Goal: Information Seeking & Learning: Learn about a topic

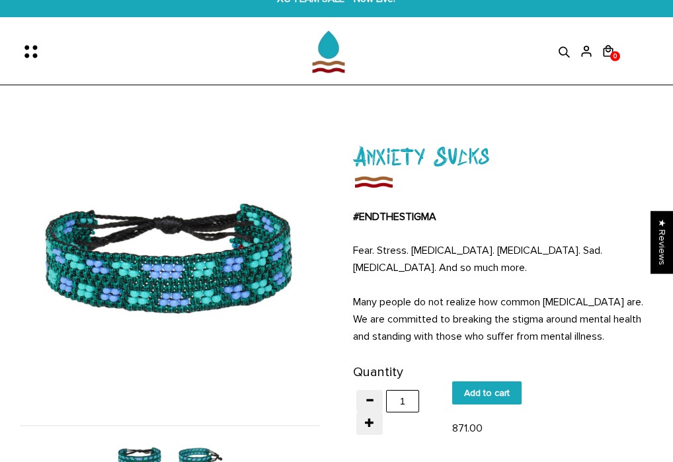
scroll to position [36, 0]
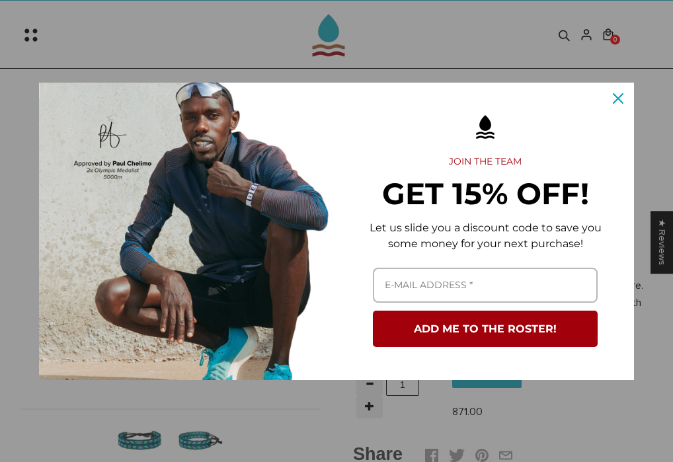
click at [620, 99] on icon "close icon" at bounding box center [618, 98] width 11 height 11
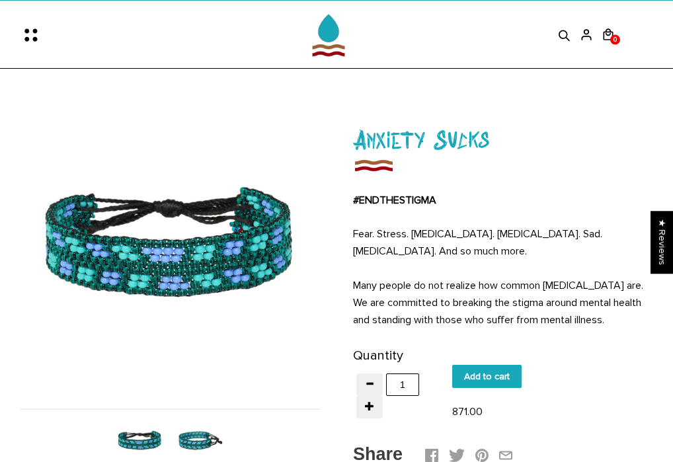
click at [197, 438] on img at bounding box center [200, 441] width 52 height 52
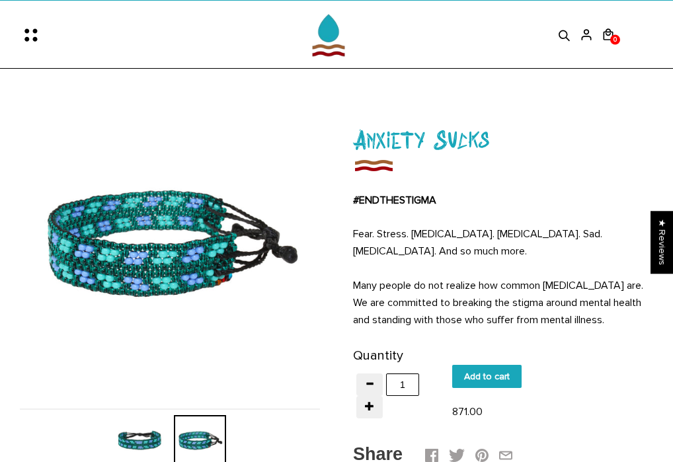
scroll to position [52, 0]
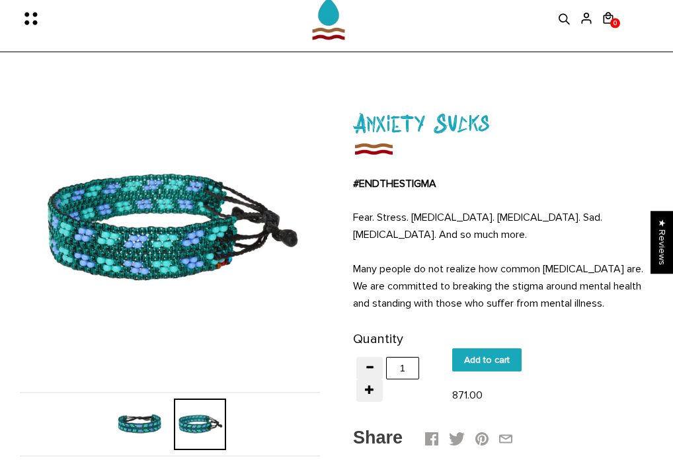
click at [147, 416] on img at bounding box center [140, 425] width 52 height 52
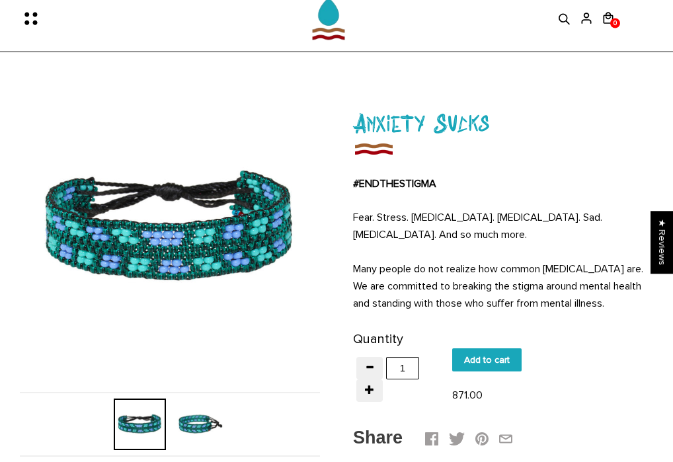
click at [202, 425] on img at bounding box center [200, 425] width 52 height 52
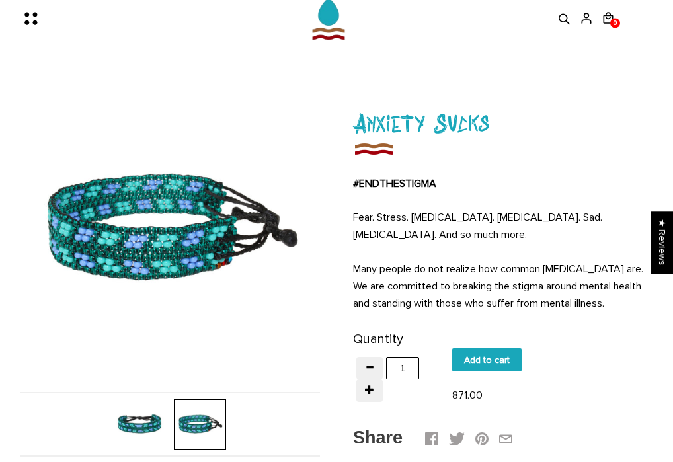
click at [136, 421] on img at bounding box center [140, 425] width 52 height 52
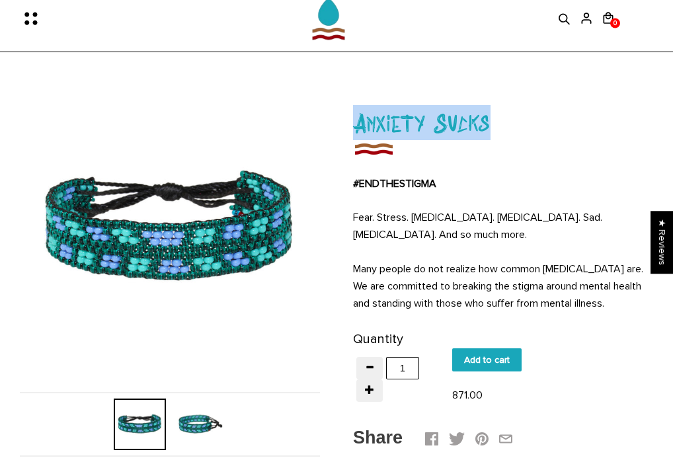
drag, startPoint x: 357, startPoint y: 124, endPoint x: 486, endPoint y: 121, distance: 129.0
click at [486, 121] on h1 "Anxiety Sucks" at bounding box center [503, 122] width 300 height 35
click at [488, 123] on h1 "Anxiety Sucks" at bounding box center [503, 122] width 300 height 35
drag, startPoint x: 355, startPoint y: 122, endPoint x: 498, endPoint y: 118, distance: 142.9
click at [498, 118] on h1 "Anxiety Sucks" at bounding box center [503, 122] width 300 height 35
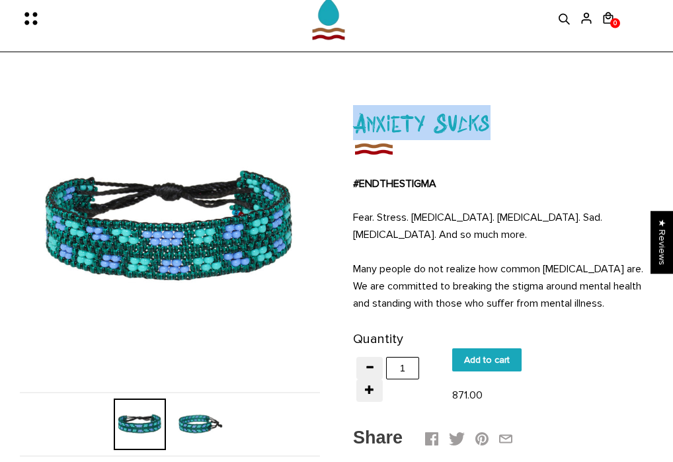
copy h1 "Anxiety Sucks"
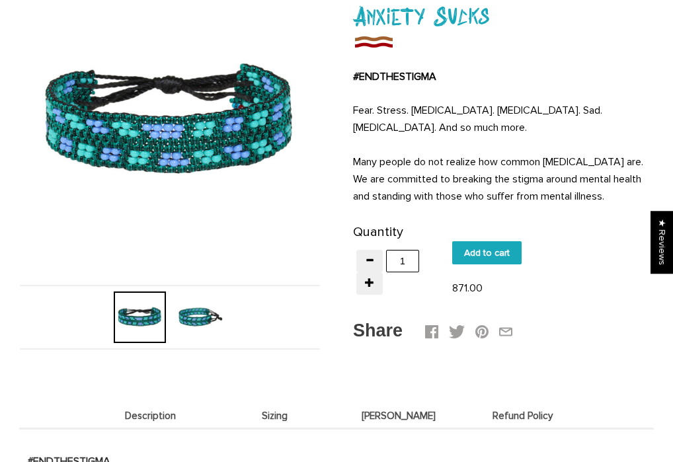
scroll to position [184, 0]
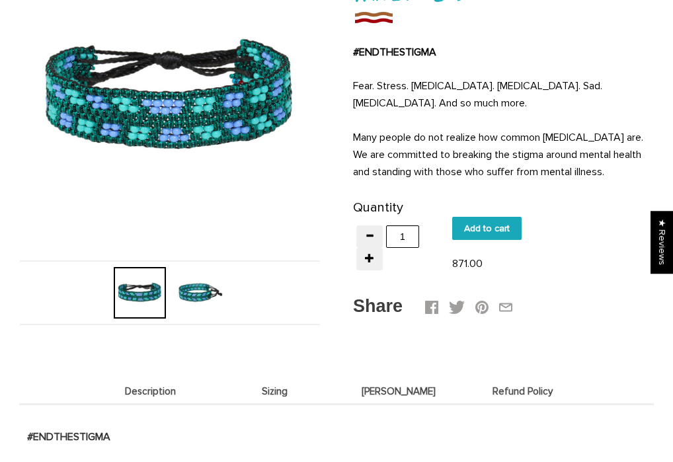
click at [208, 294] on img at bounding box center [200, 293] width 52 height 52
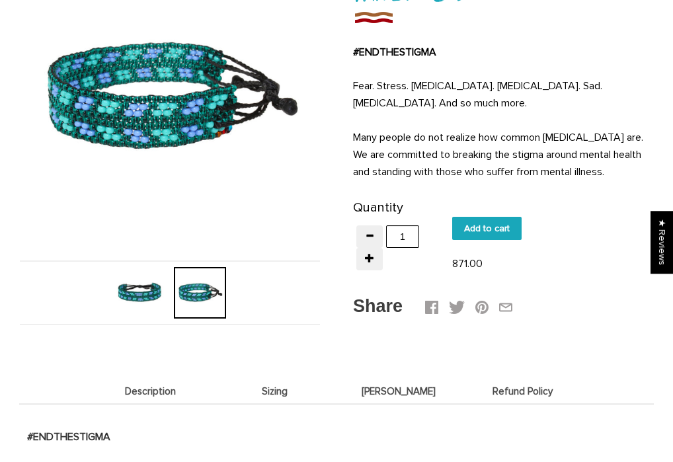
click at [137, 294] on img at bounding box center [140, 293] width 52 height 52
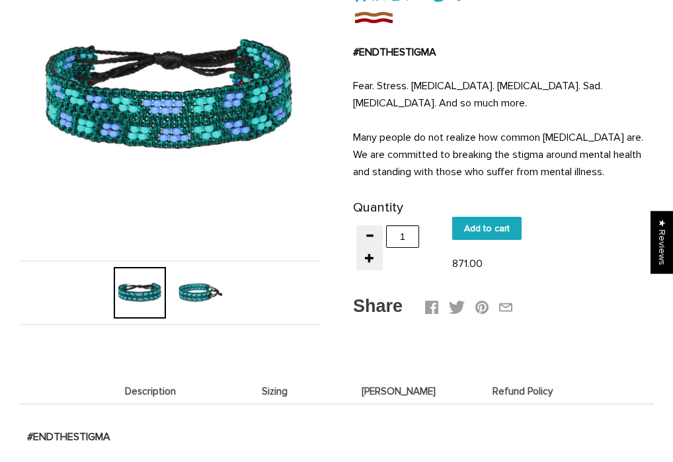
scroll to position [0, 0]
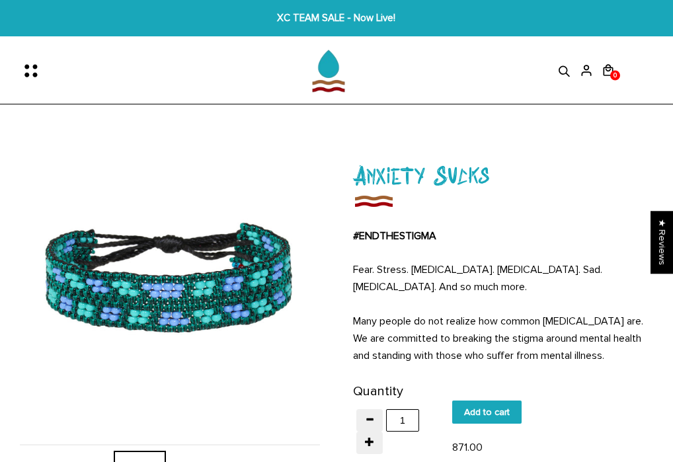
click at [565, 69] on icon at bounding box center [565, 71] width 20 height 13
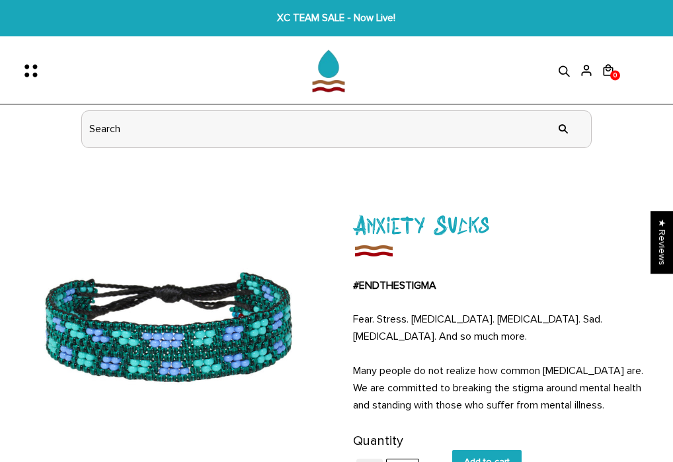
drag, startPoint x: 194, startPoint y: 123, endPoint x: 61, endPoint y: 123, distance: 133.6
click at [61, 123] on div "" at bounding box center [337, 130] width 562 height 50
type input "down but not out"
click at [564, 128] on input "" at bounding box center [563, 130] width 26 height 50
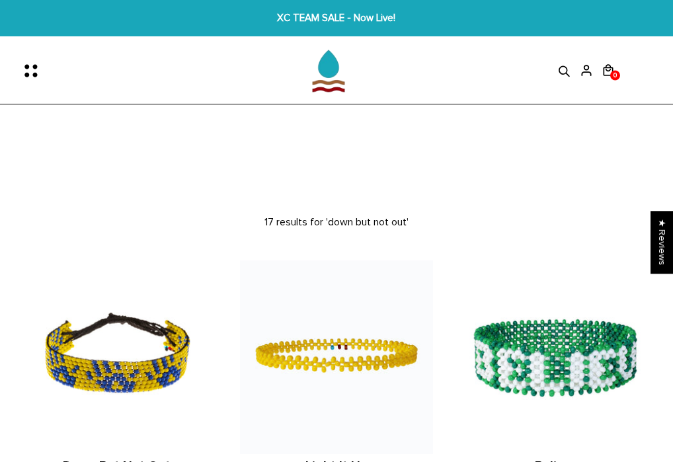
click at [565, 69] on icon at bounding box center [565, 71] width 20 height 13
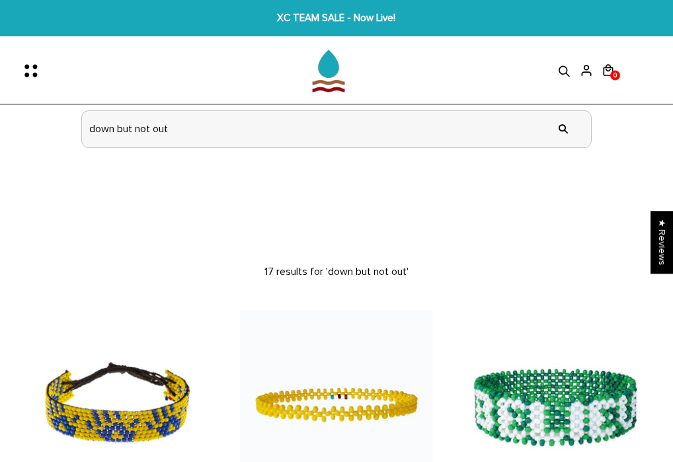
drag, startPoint x: 257, startPoint y: 134, endPoint x: 1, endPoint y: 124, distance: 256.8
click at [1, 124] on section "0 0 View cart Check out" at bounding box center [336, 78] width 673 height 151
type input "ㄙ"
type input "london"
click at [564, 128] on input "" at bounding box center [563, 130] width 26 height 50
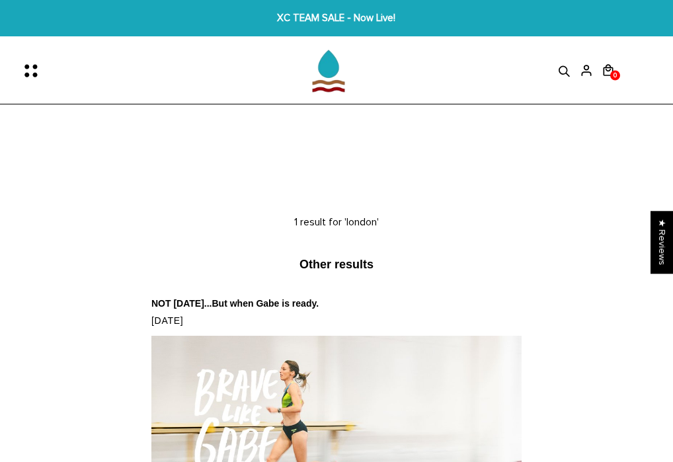
drag, startPoint x: 569, startPoint y: 67, endPoint x: 561, endPoint y: 69, distance: 8.2
click at [569, 67] on icon at bounding box center [565, 71] width 20 height 13
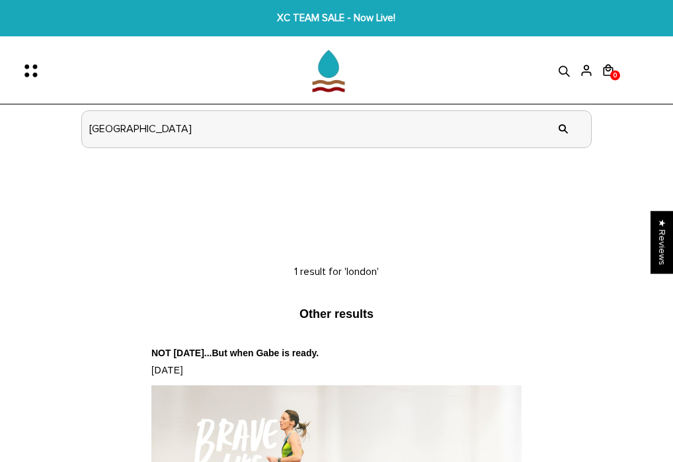
drag, startPoint x: 106, startPoint y: 130, endPoint x: 167, endPoint y: 120, distance: 62.3
click at [106, 129] on input "london" at bounding box center [336, 129] width 509 height 36
drag, startPoint x: 157, startPoint y: 128, endPoint x: -2, endPoint y: 123, distance: 159.5
type input "ㄓ"
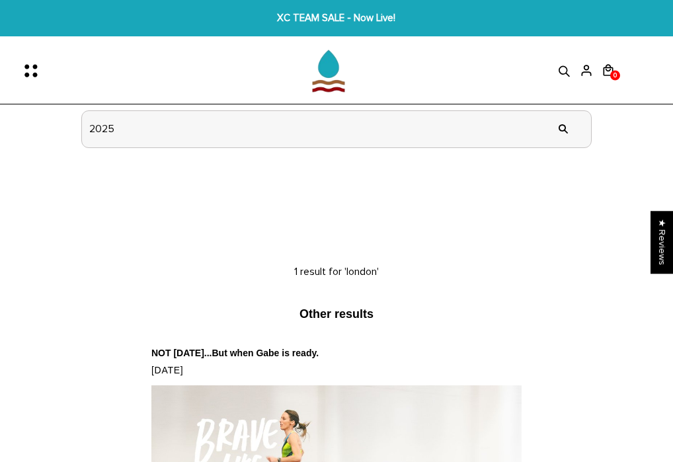
type input "2025"
click at [564, 128] on input "" at bounding box center [563, 130] width 26 height 50
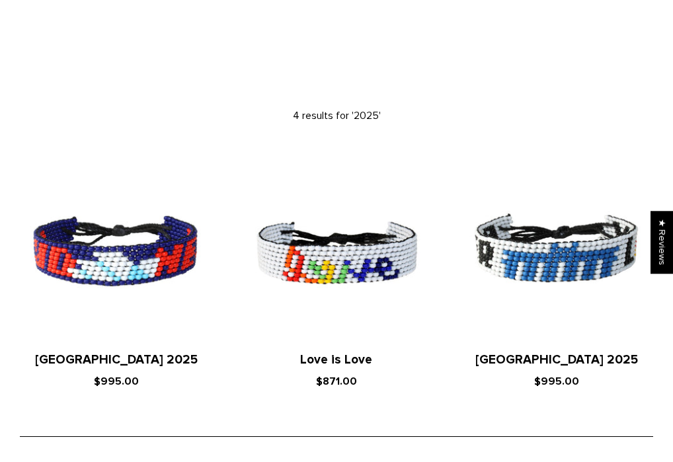
scroll to position [226, 0]
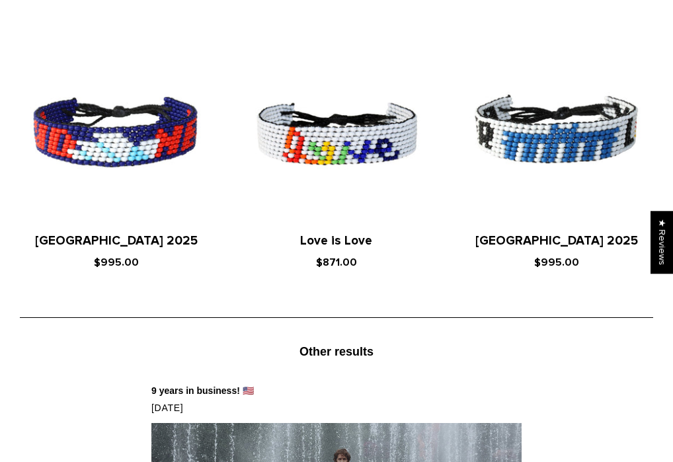
drag, startPoint x: 537, startPoint y: 308, endPoint x: 311, endPoint y: 296, distance: 226.5
click at [311, 296] on div "4 results for '2025' ArtiKen Sydney 2025 $995.00 ArtiKen Love is Love $871.00" at bounding box center [336, 332] width 673 height 689
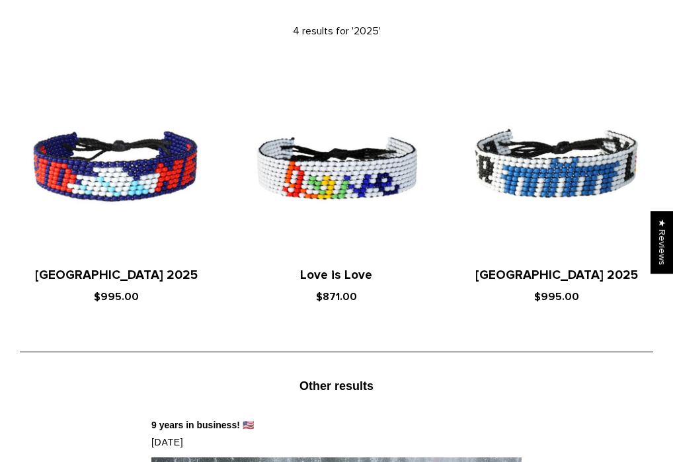
scroll to position [0, 0]
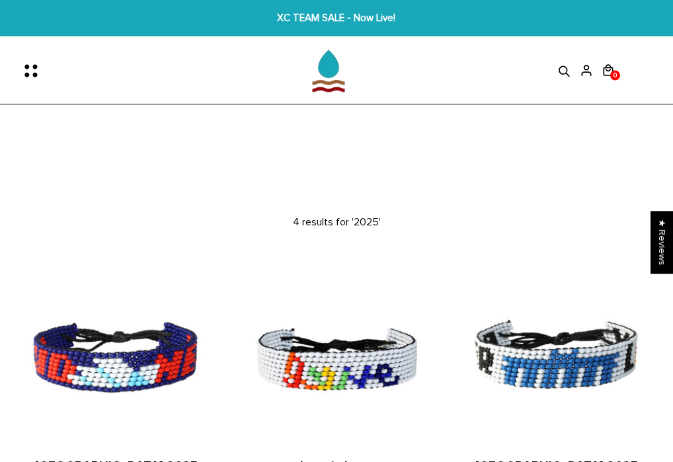
click at [558, 68] on icon at bounding box center [565, 71] width 20 height 13
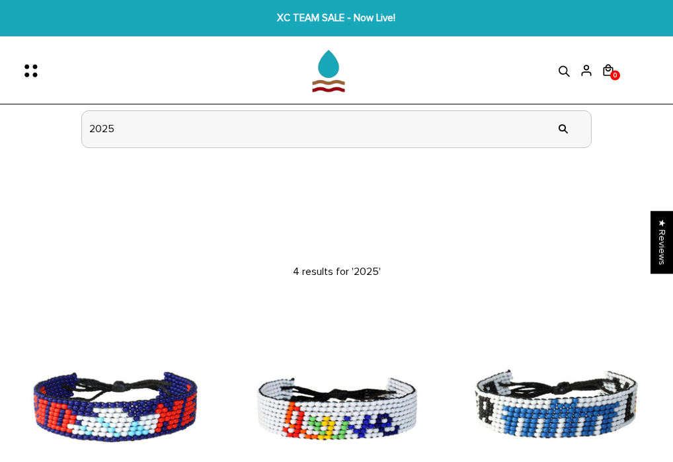
drag, startPoint x: 196, startPoint y: 123, endPoint x: 31, endPoint y: 126, distance: 164.7
click at [31, 126] on section "0 0 View cart Check out" at bounding box center [336, 78] width 673 height 151
type input "anxiety"
click at [564, 128] on input "" at bounding box center [563, 130] width 26 height 50
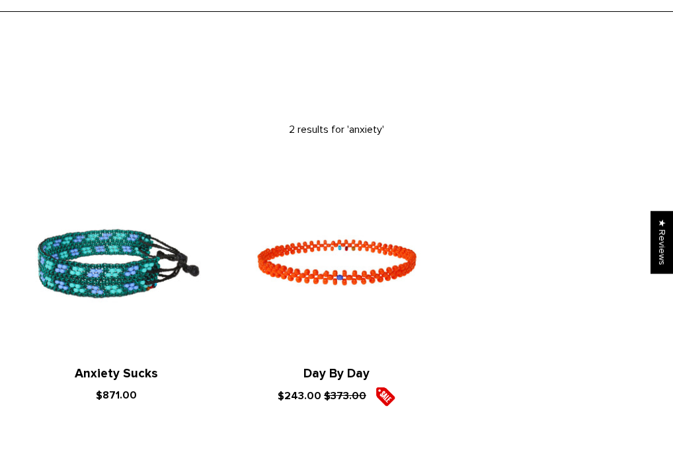
scroll to position [95, 0]
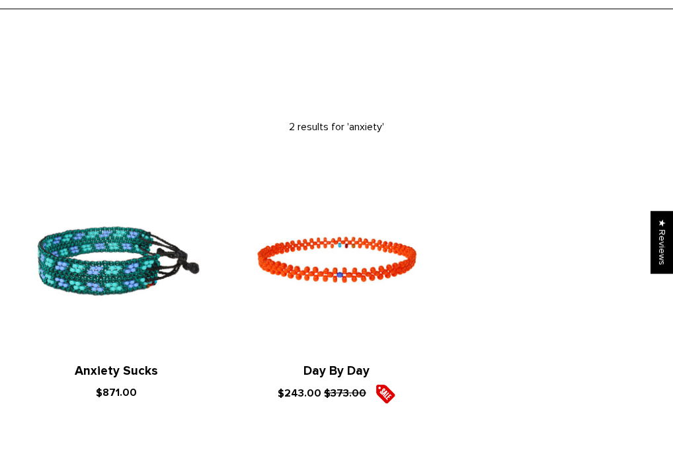
click at [103, 259] on img at bounding box center [117, 262] width 194 height 194
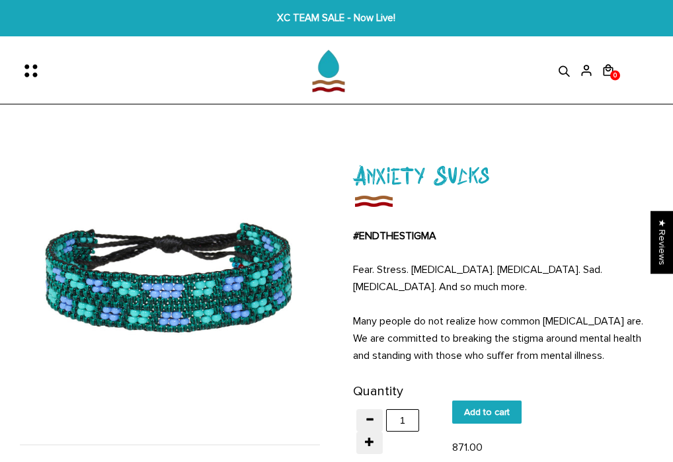
scroll to position [93, 0]
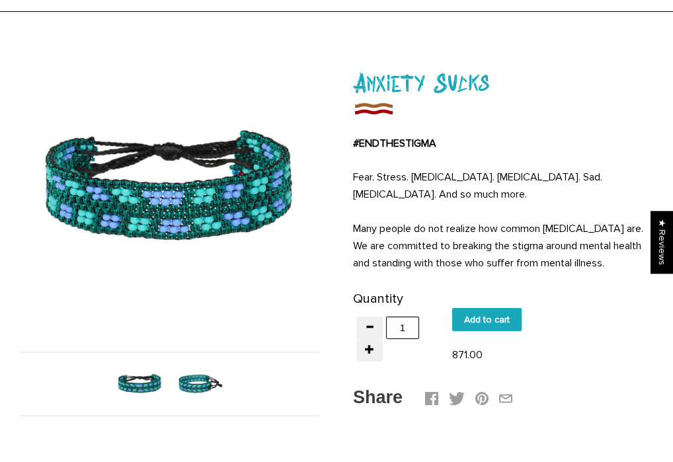
click at [193, 379] on img at bounding box center [200, 384] width 52 height 52
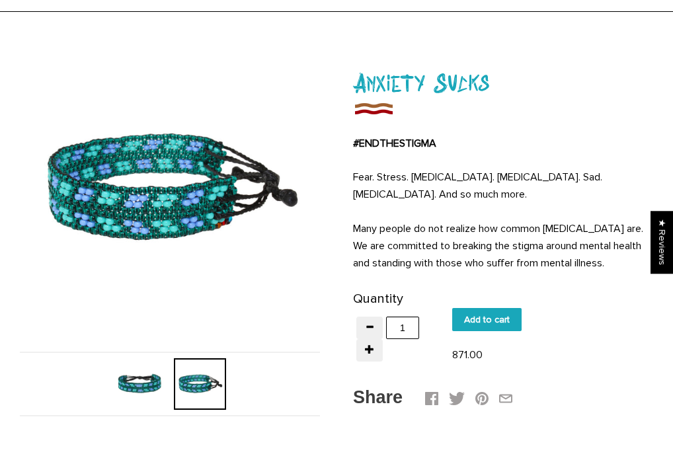
drag, startPoint x: 353, startPoint y: 226, endPoint x: 616, endPoint y: 259, distance: 265.2
click at [616, 259] on p "Many people do not realize how common anxiety disorders are. We are committed t…" at bounding box center [503, 246] width 300 height 52
click at [273, 99] on img at bounding box center [170, 188] width 300 height 300
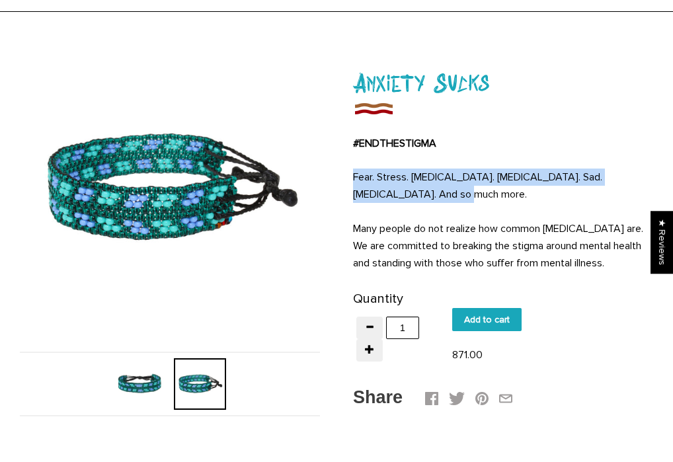
drag, startPoint x: 355, startPoint y: 178, endPoint x: 406, endPoint y: 194, distance: 54.2
click at [406, 194] on span "Fear. Stress. Depression. PTSD. Sad. Separation. Anxiety. And so much more." at bounding box center [477, 186] width 249 height 30
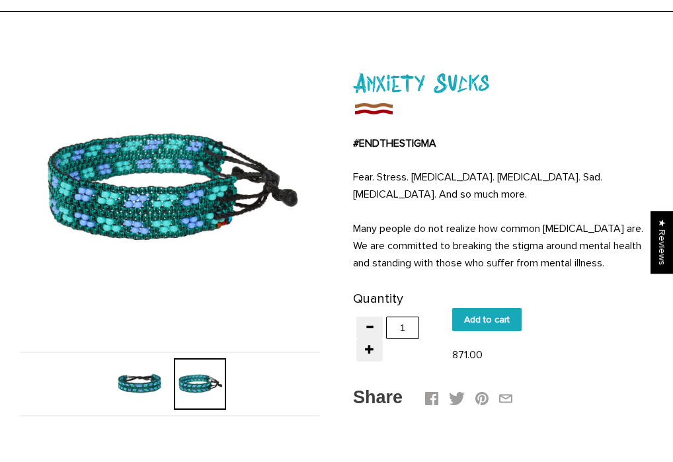
click at [480, 144] on p "#ENDTHESTIGMA" at bounding box center [503, 143] width 300 height 17
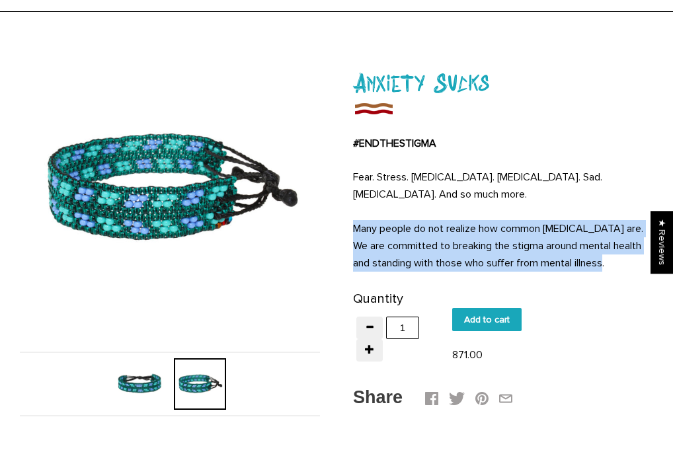
drag, startPoint x: 355, startPoint y: 229, endPoint x: 589, endPoint y: 263, distance: 236.6
click at [589, 263] on span "Many people do not realize how common anxiety disorders are. We are committed t…" at bounding box center [498, 246] width 290 height 48
click at [297, 115] on img at bounding box center [170, 188] width 300 height 300
click at [147, 382] on img at bounding box center [140, 384] width 52 height 52
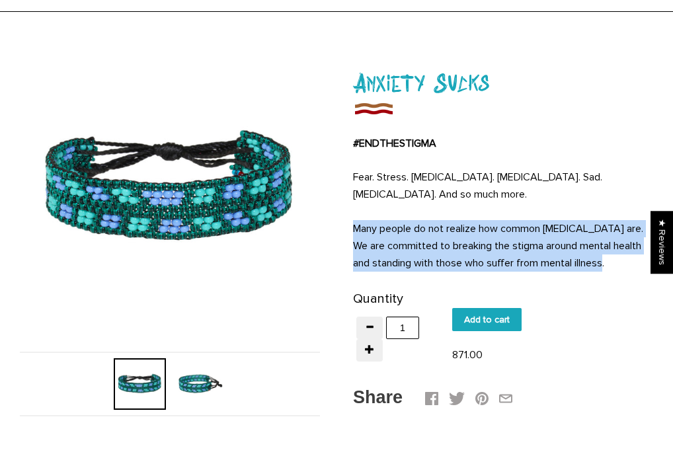
scroll to position [0, 0]
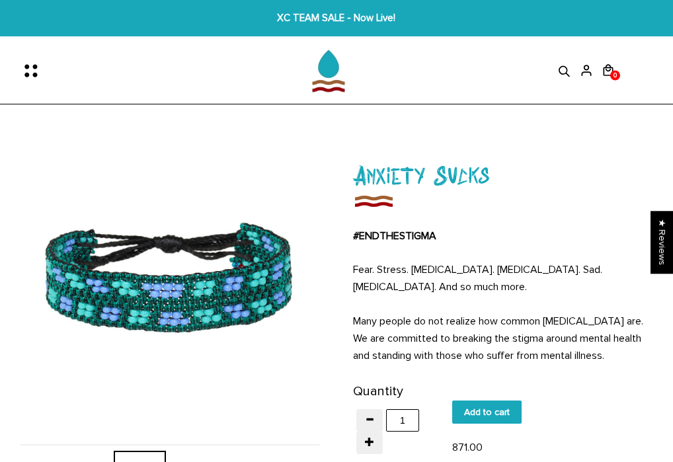
click at [562, 74] on icon at bounding box center [565, 71] width 20 height 13
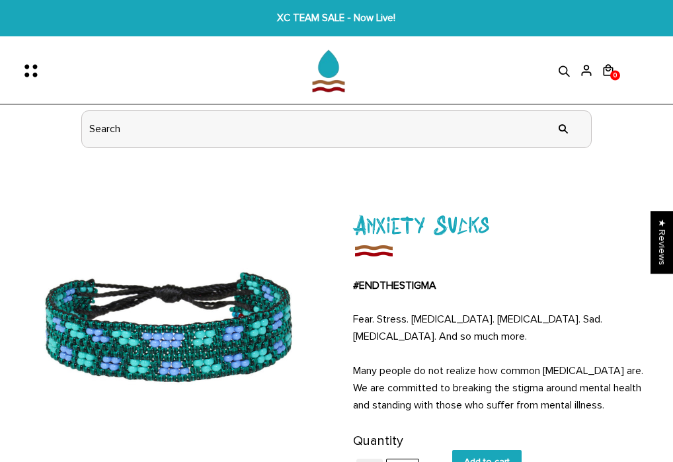
drag, startPoint x: 121, startPoint y: 132, endPoint x: 75, endPoint y: 132, distance: 45.6
click at [75, 132] on form "" at bounding box center [336, 130] width 523 height 50
paste input "palmsitive vibes"
type input "palmsitive vibes"
click at [564, 128] on input "" at bounding box center [563, 130] width 26 height 50
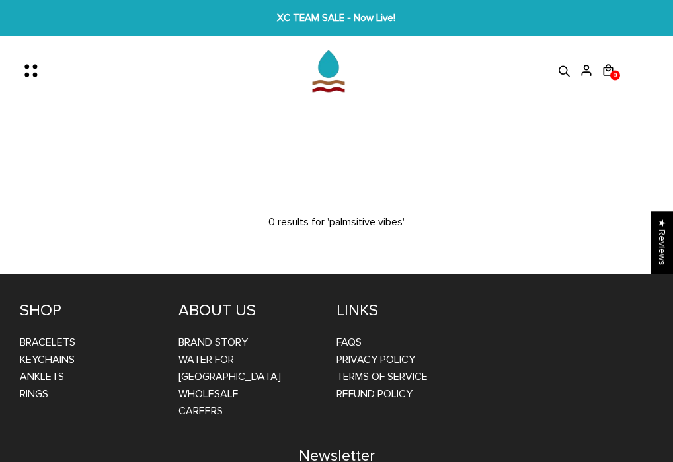
click at [559, 72] on icon at bounding box center [565, 71] width 20 height 13
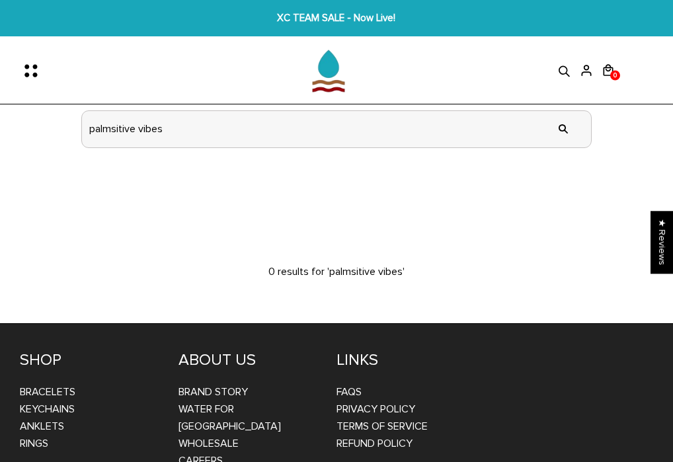
click at [269, 130] on input "palmsitive vibes" at bounding box center [336, 129] width 509 height 36
type input "palmsitive"
click at [564, 128] on input "" at bounding box center [563, 130] width 26 height 50
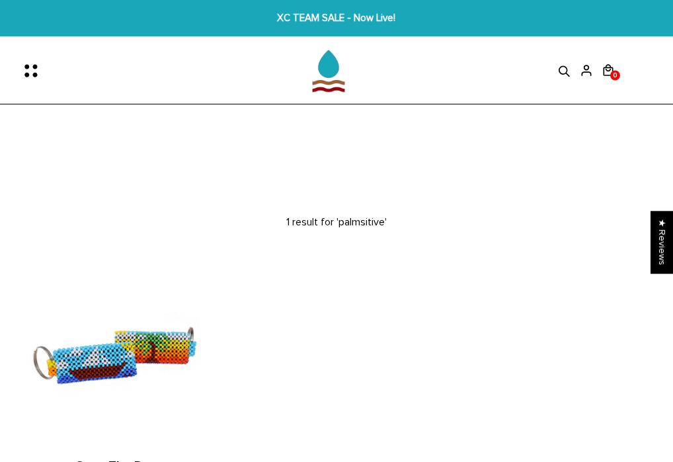
click at [565, 67] on icon at bounding box center [565, 71] width 20 height 13
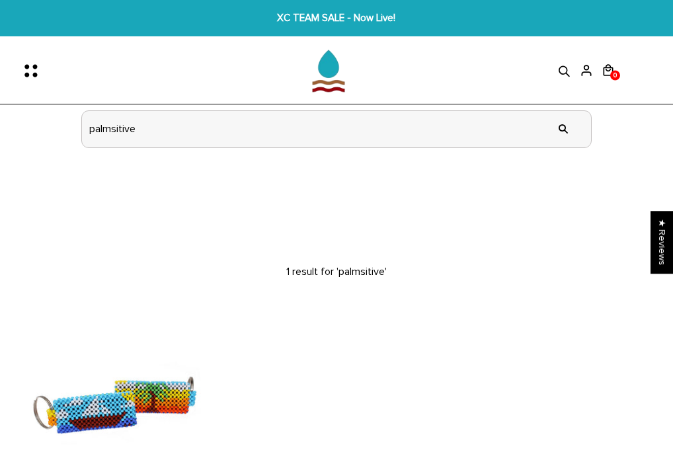
drag, startPoint x: 158, startPoint y: 131, endPoint x: 3, endPoint y: 123, distance: 155.6
click at [3, 123] on section "0 0 View cart Check out" at bounding box center [336, 78] width 673 height 151
type input "vibes"
click at [564, 128] on input "" at bounding box center [563, 130] width 26 height 50
drag, startPoint x: 138, startPoint y: 122, endPoint x: 6, endPoint y: 119, distance: 131.6
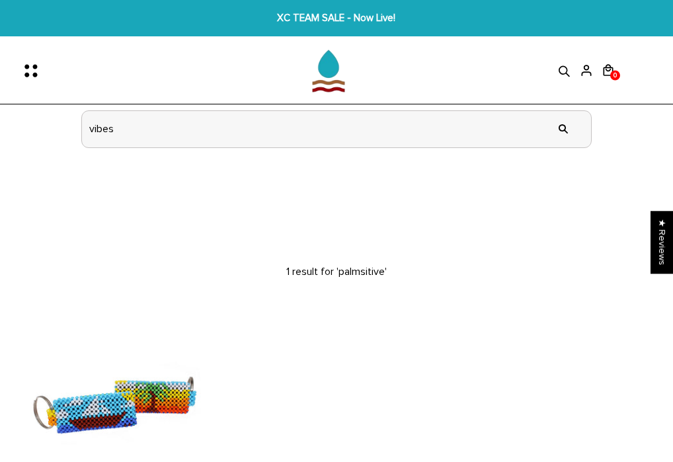
click at [6, 119] on section "0 0 View cart Check out" at bounding box center [336, 78] width 673 height 151
type input "ㄇ"
type input "palmsitive"
click at [563, 130] on input "" at bounding box center [563, 130] width 26 height 50
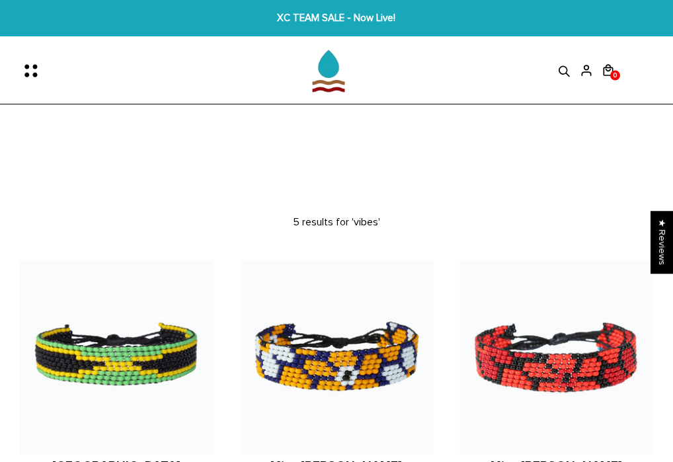
scroll to position [24, 0]
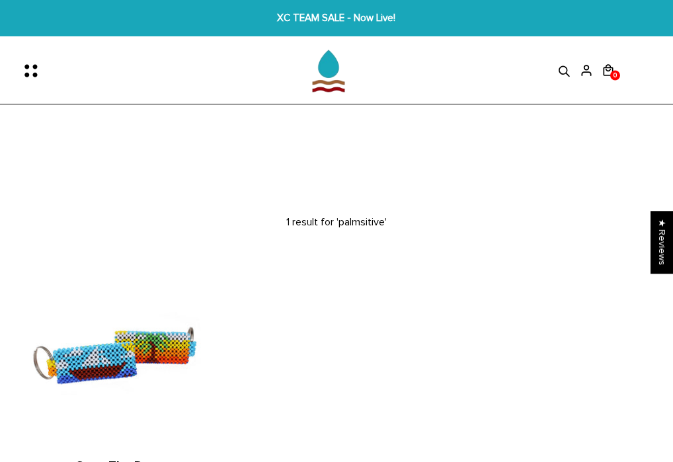
drag, startPoint x: 567, startPoint y: 69, endPoint x: 540, endPoint y: 77, distance: 27.6
click at [567, 69] on icon at bounding box center [564, 70] width 11 height 11
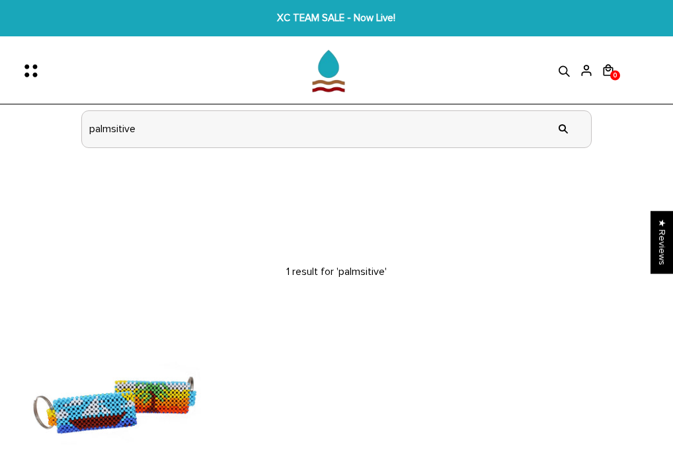
drag, startPoint x: 149, startPoint y: 128, endPoint x: 15, endPoint y: 128, distance: 134.3
click at [15, 128] on section "0 0 View cart Check out" at bounding box center [336, 78] width 673 height 151
paste input "Palm trees"
type input "Palm trees"
click at [564, 128] on input "" at bounding box center [563, 130] width 26 height 50
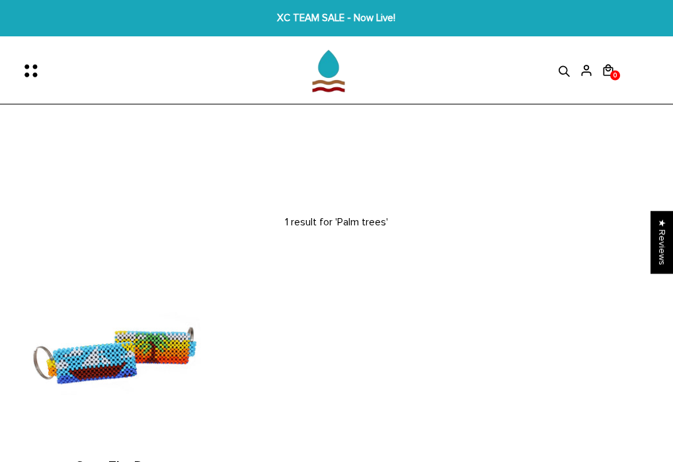
click at [567, 67] on icon at bounding box center [565, 71] width 20 height 13
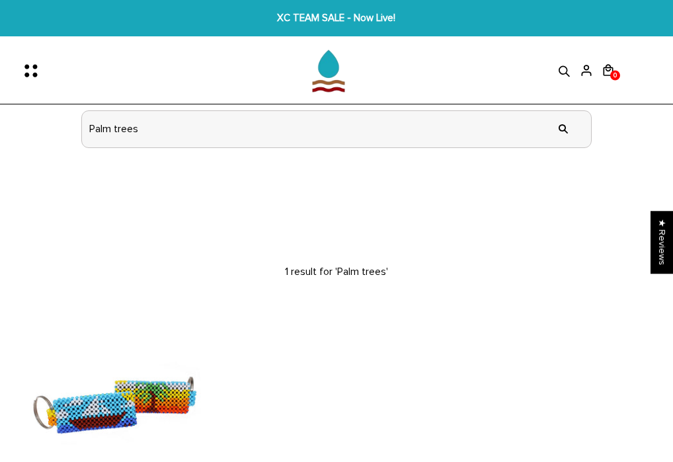
click at [153, 129] on input "Palm trees" at bounding box center [336, 129] width 509 height 36
type input "Palm"
click at [564, 128] on input "" at bounding box center [563, 130] width 26 height 50
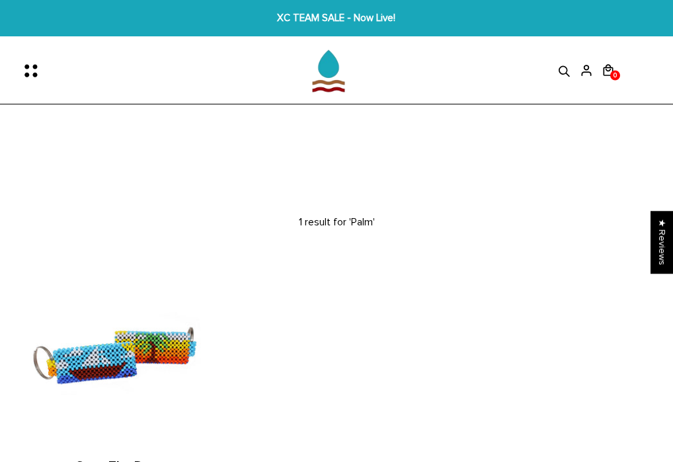
click at [566, 65] on icon at bounding box center [565, 71] width 20 height 13
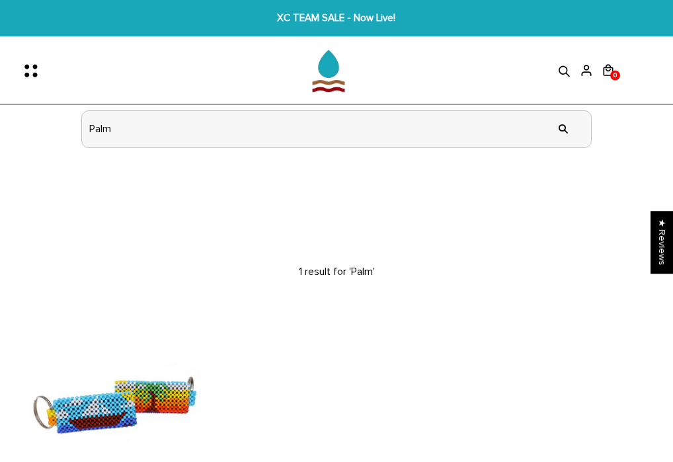
drag, startPoint x: 132, startPoint y: 131, endPoint x: 34, endPoint y: 130, distance: 98.6
click at [34, 130] on section "0 0 View cart Check out" at bounding box center [336, 78] width 673 height 151
type input "ㄍ"
type input "trees"
click at [564, 128] on input "" at bounding box center [563, 130] width 26 height 50
